Goal: Check status: Check status

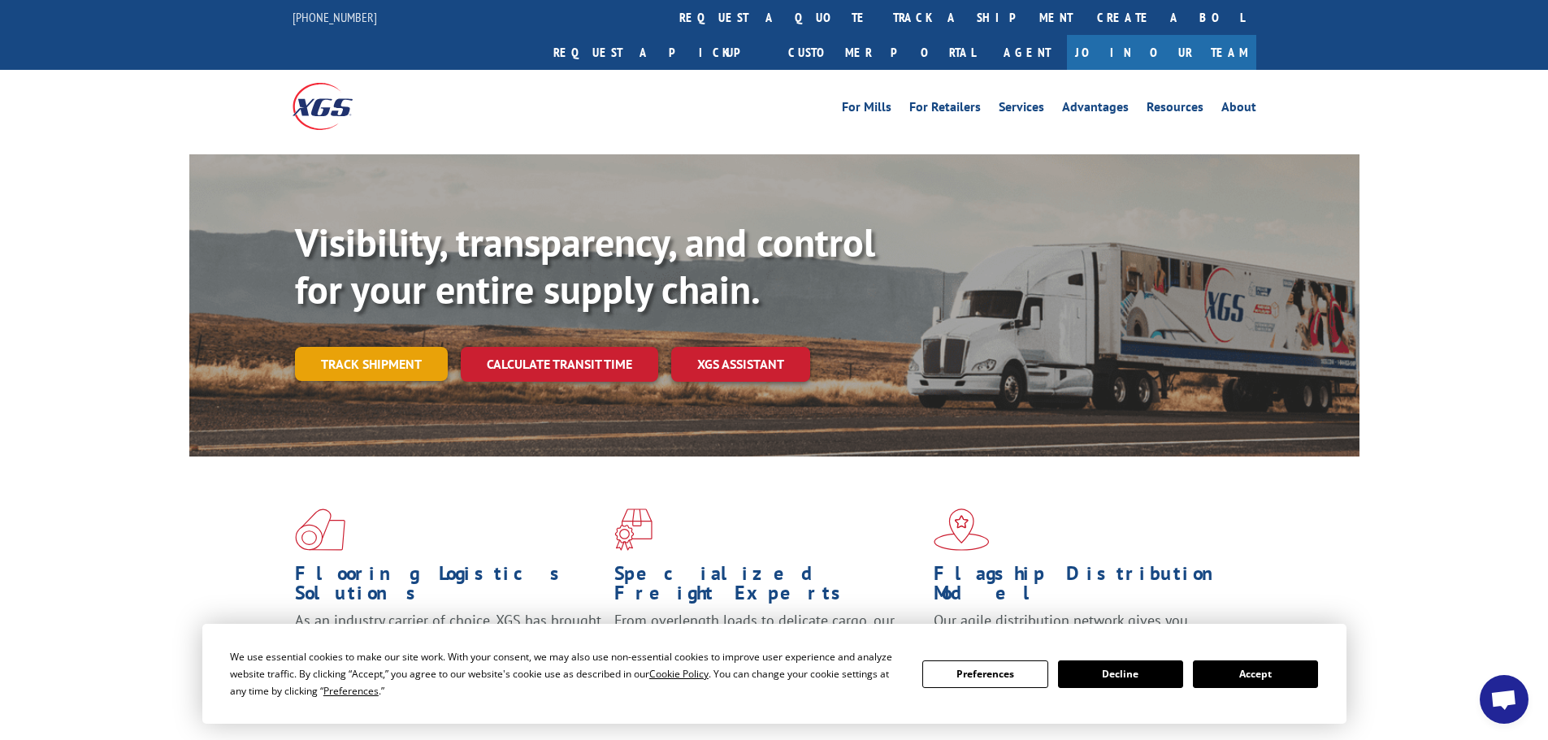
click at [368, 347] on link "Track shipment" at bounding box center [371, 364] width 153 height 34
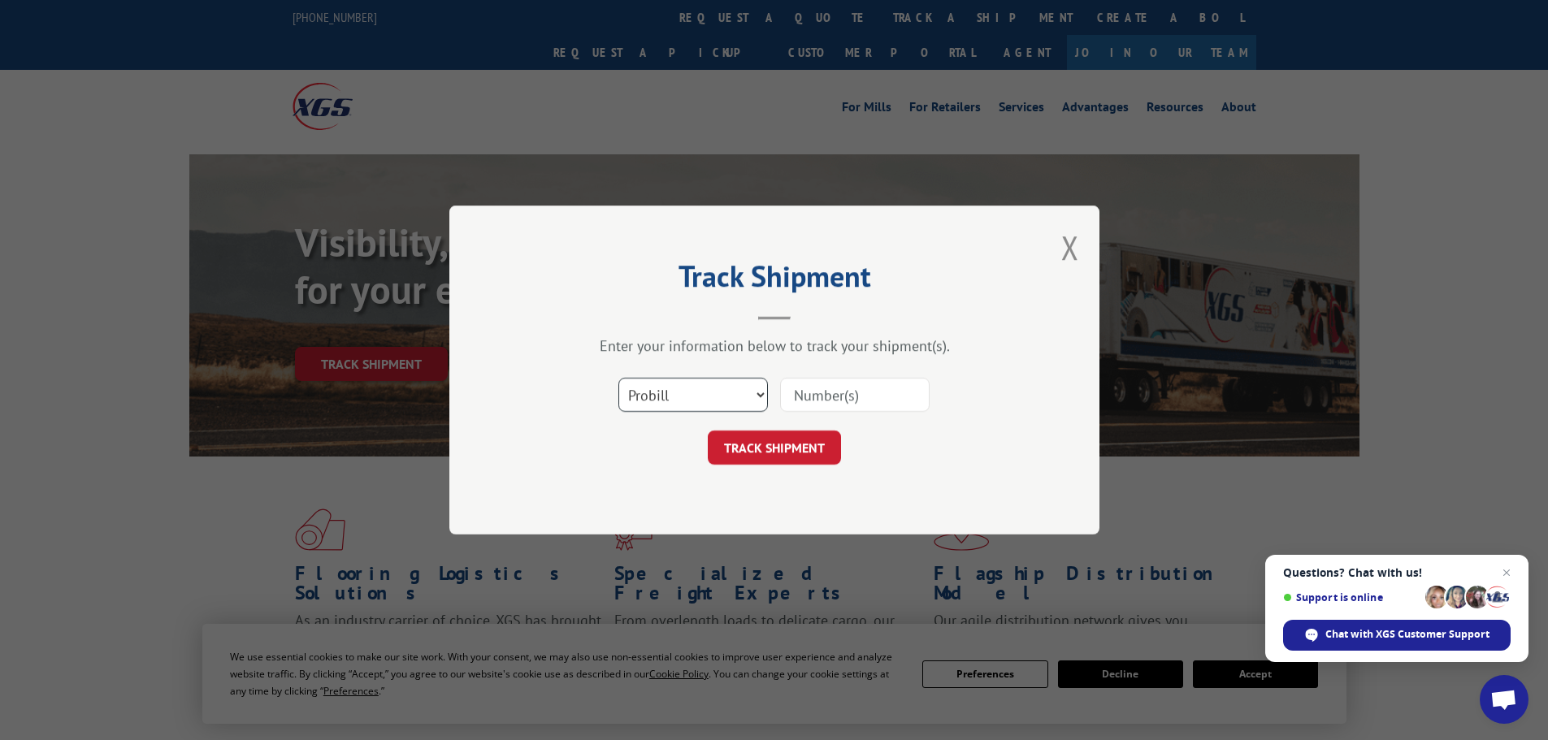
click at [657, 396] on select "Select category... Probill BOL PO" at bounding box center [693, 395] width 150 height 34
select select "po"
click at [618, 378] on select "Select category... Probill BOL PO" at bounding box center [693, 395] width 150 height 34
click at [813, 397] on input at bounding box center [855, 395] width 150 height 34
paste input "52530755"
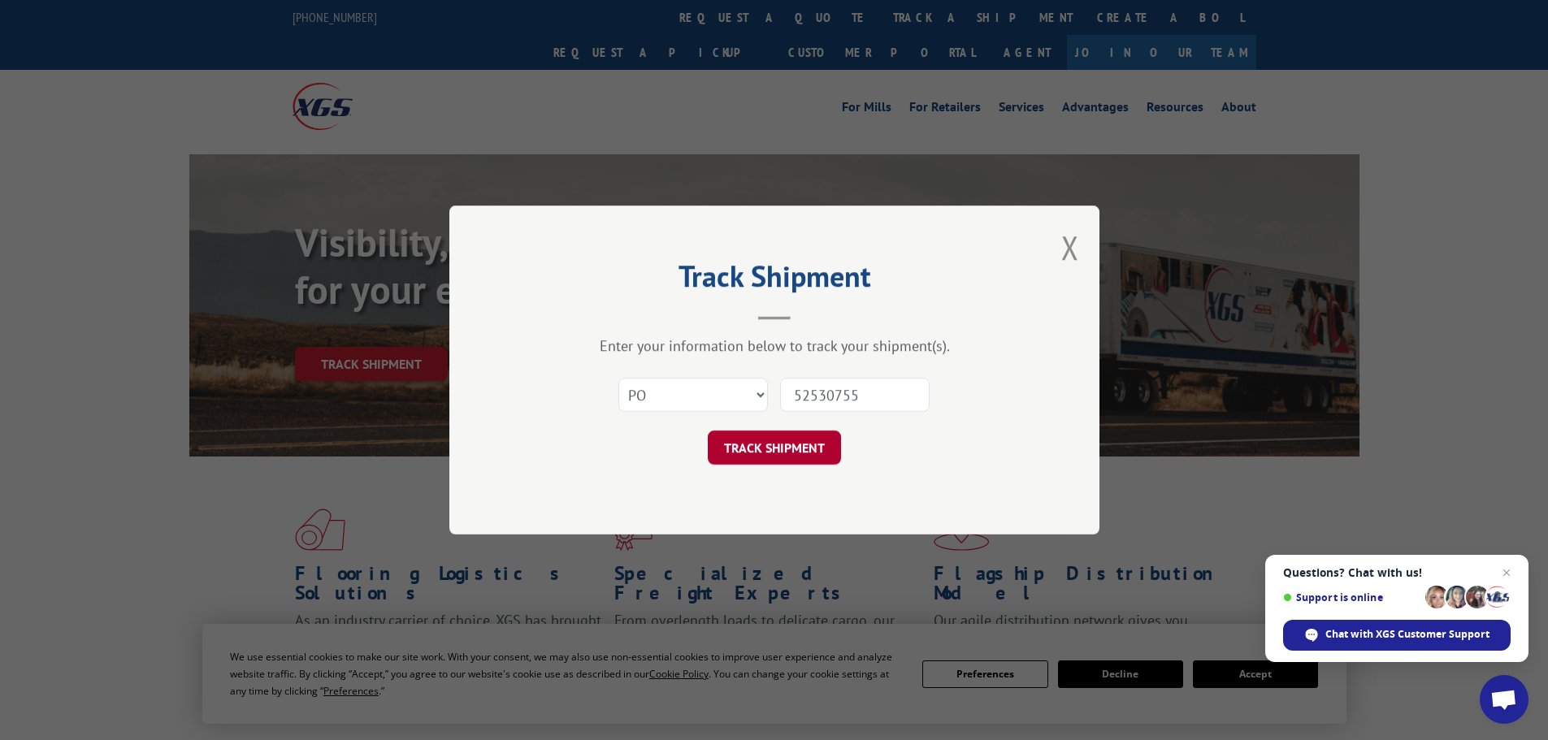
type input "52530755"
click at [767, 453] on button "TRACK SHIPMENT" at bounding box center [774, 448] width 133 height 34
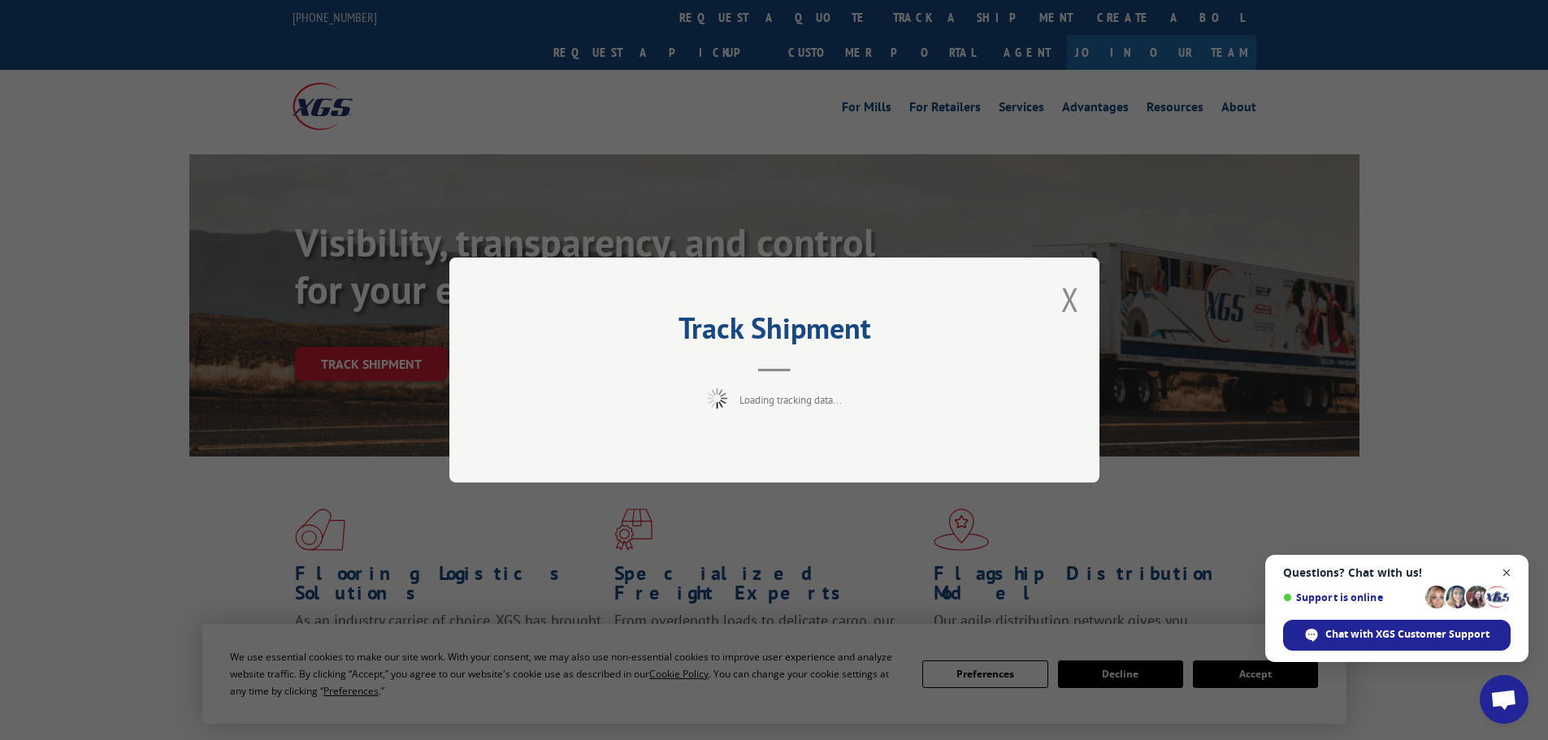
click at [1506, 575] on span "Close chat" at bounding box center [1507, 573] width 20 height 20
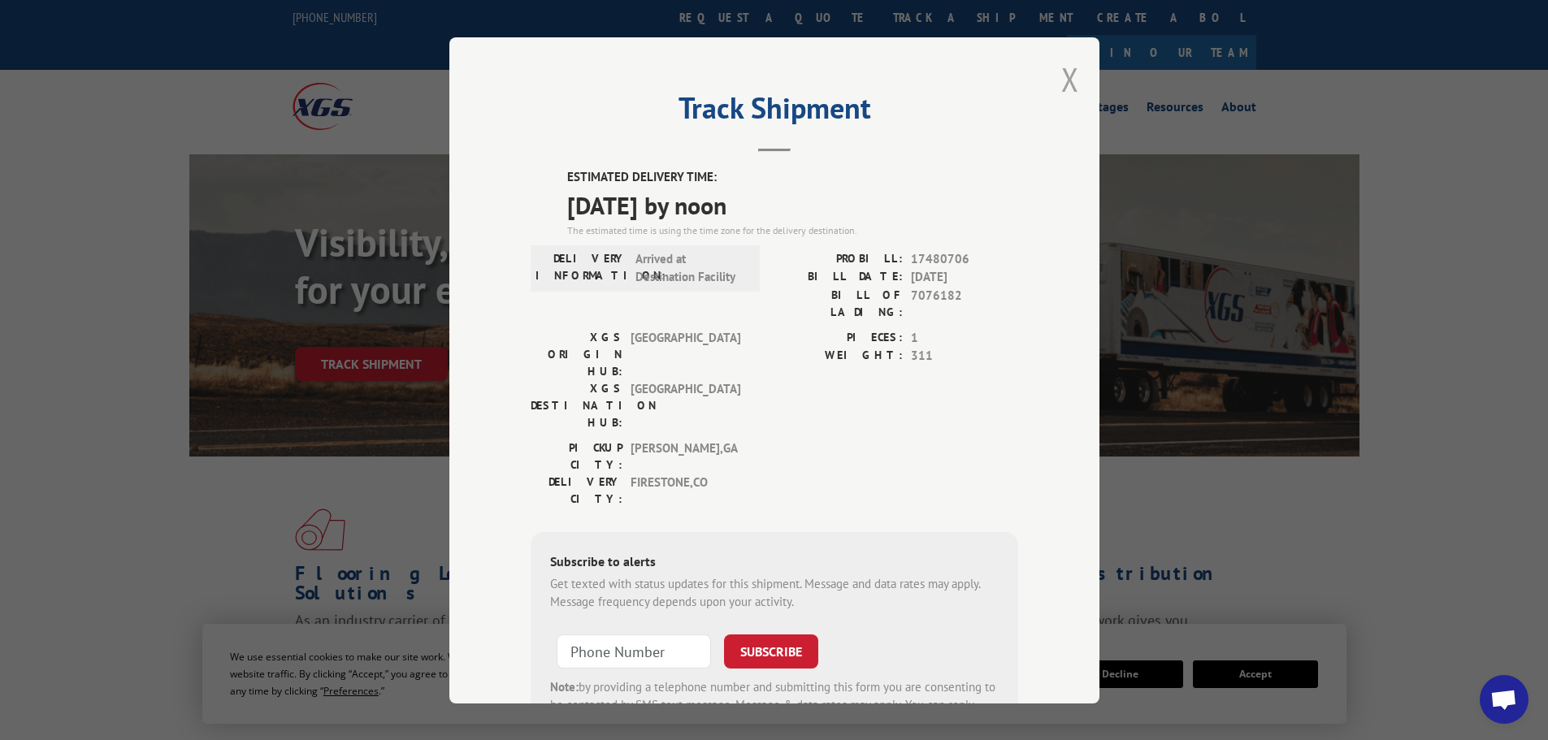
click at [1069, 87] on button "Close modal" at bounding box center [1070, 79] width 18 height 43
